Goal: Book appointment/travel/reservation

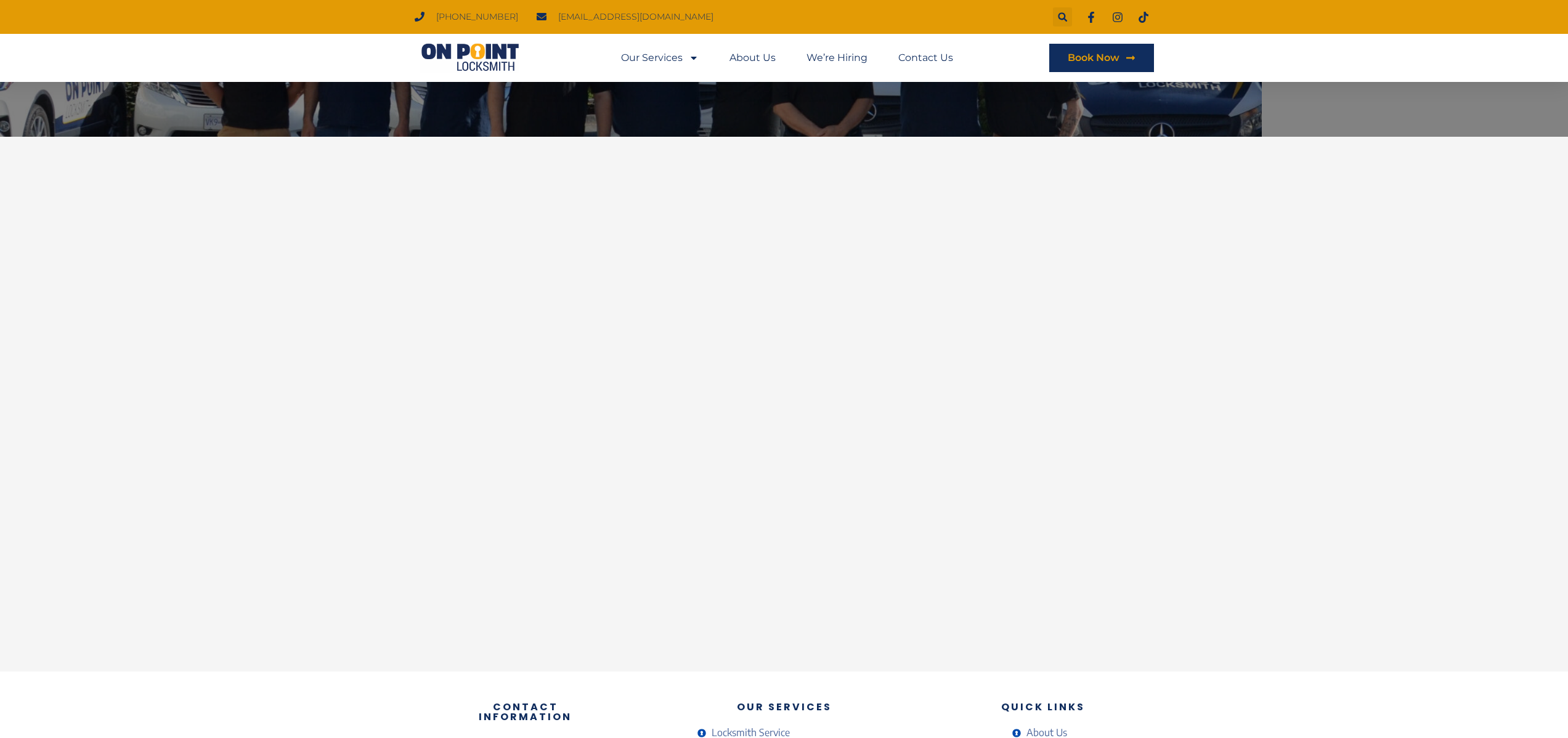
scroll to position [154, 0]
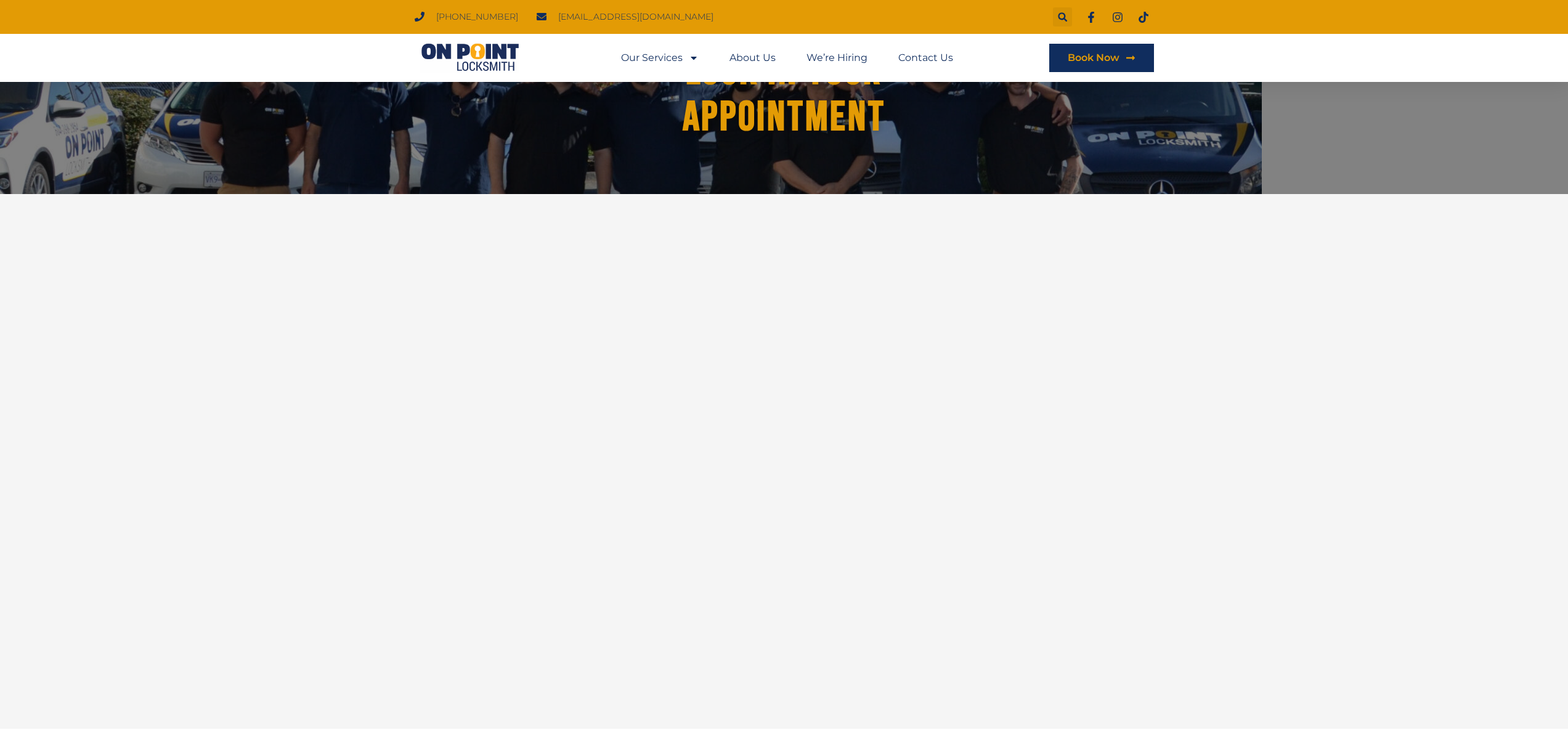
scroll to position [106, 0]
